Goal: Find specific page/section: Find specific page/section

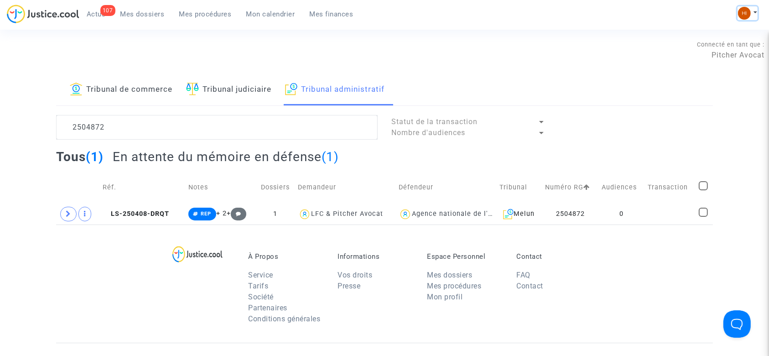
click at [745, 15] on img at bounding box center [744, 13] width 13 height 13
click at [714, 52] on link "Changer de compte" at bounding box center [711, 47] width 92 height 15
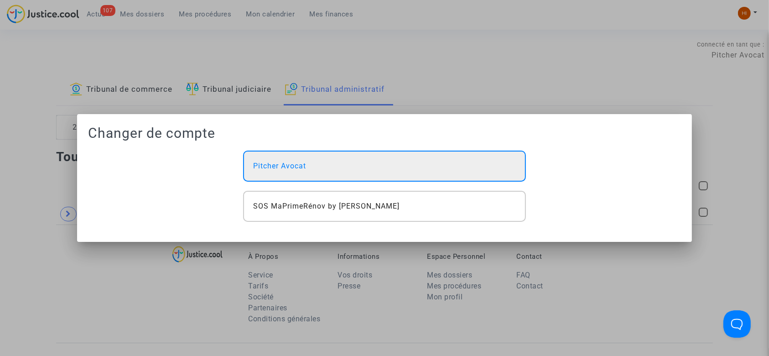
click at [422, 162] on div "Pitcher Avocat" at bounding box center [384, 165] width 283 height 31
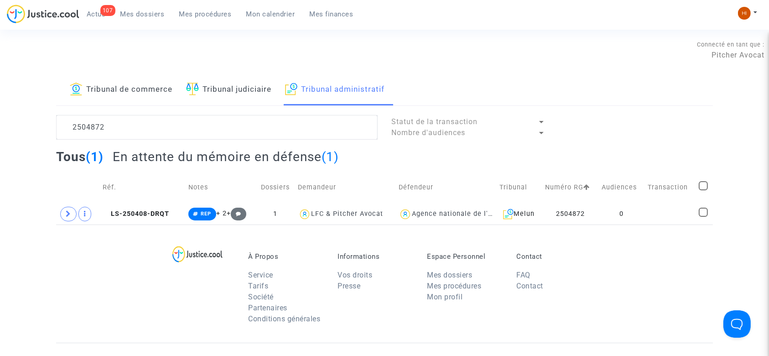
click at [242, 88] on link "Tribunal judiciaire" at bounding box center [228, 89] width 85 height 31
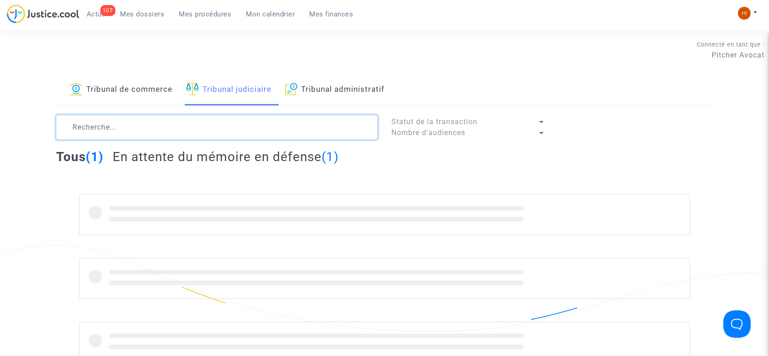
click at [241, 132] on textarea at bounding box center [216, 127] width 321 height 25
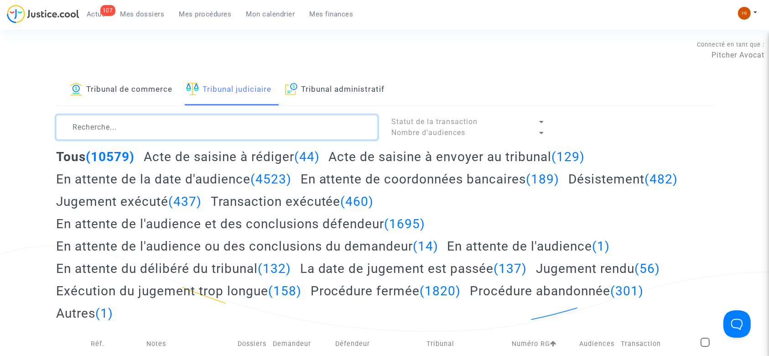
paste textarea "DUCHESNE"
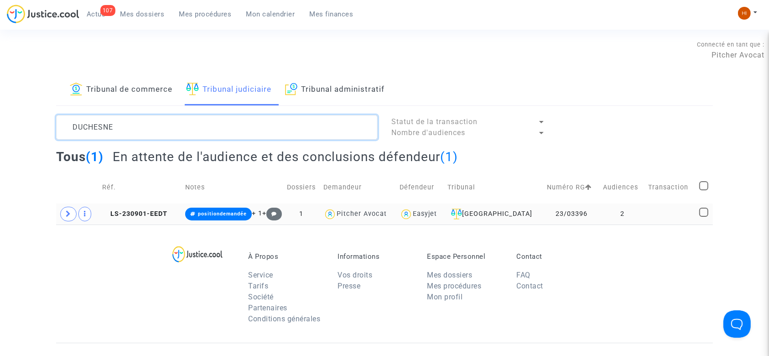
type textarea "DUCHESNE"
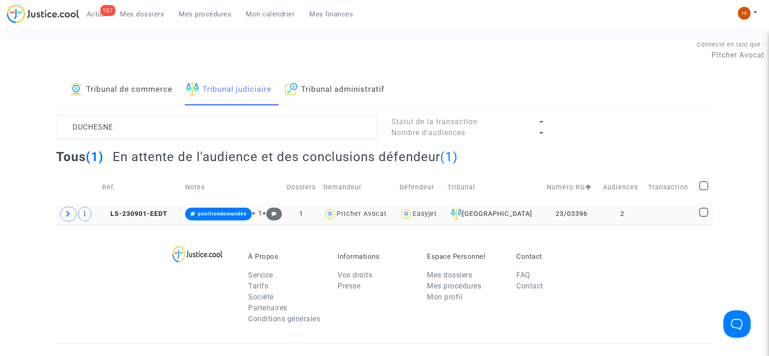
click at [645, 215] on td at bounding box center [670, 213] width 51 height 21
